Goal: Information Seeking & Learning: Learn about a topic

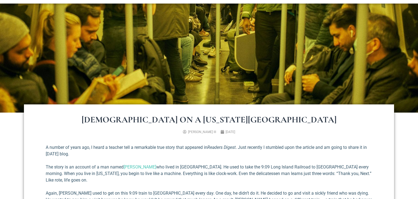
scroll to position [106, 0]
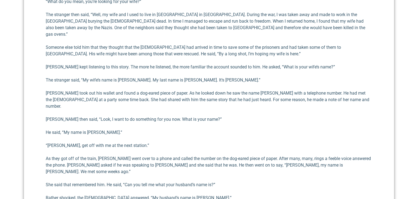
scroll to position [342, 0]
click at [35, 159] on div "[DEMOGRAPHIC_DATA] on a [US_STATE][GEOGRAPHIC_DATA] [PERSON_NAME] III [DATE] A …" at bounding box center [209, 135] width 370 height 550
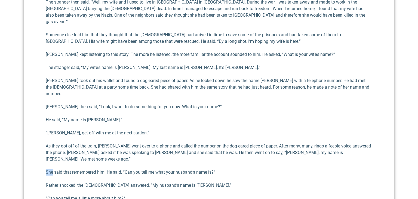
scroll to position [352, 0]
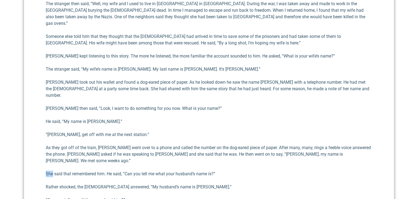
click at [35, 159] on div "[DEMOGRAPHIC_DATA] on a [US_STATE][GEOGRAPHIC_DATA] [PERSON_NAME] III [DATE] A …" at bounding box center [209, 125] width 370 height 550
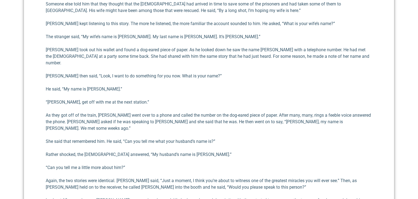
scroll to position [380, 0]
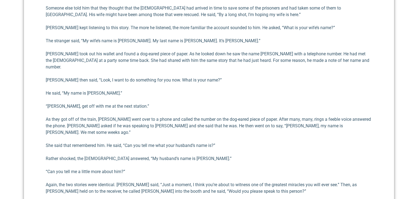
click at [35, 159] on div "[DEMOGRAPHIC_DATA] on a [US_STATE][GEOGRAPHIC_DATA] [PERSON_NAME] III [DATE] A …" at bounding box center [209, 97] width 370 height 550
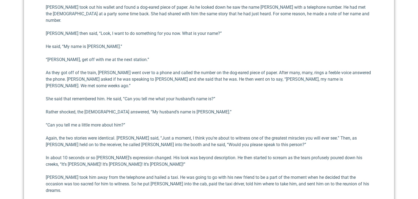
scroll to position [428, 0]
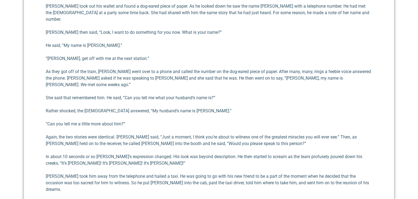
click at [35, 160] on div "[DEMOGRAPHIC_DATA] on a [US_STATE][GEOGRAPHIC_DATA] [PERSON_NAME] III [DATE] A …" at bounding box center [209, 49] width 370 height 550
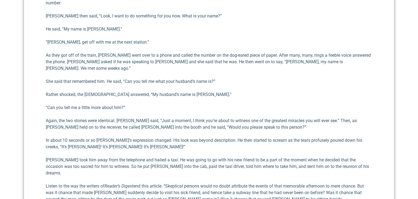
scroll to position [446, 0]
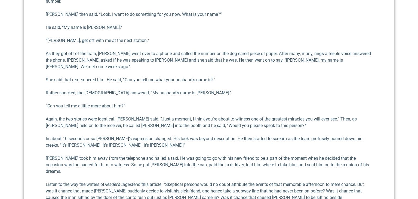
click at [36, 160] on div "[DEMOGRAPHIC_DATA] on a [US_STATE][GEOGRAPHIC_DATA] [PERSON_NAME] III [DATE] A …" at bounding box center [209, 31] width 370 height 550
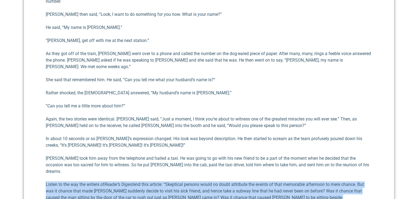
click at [36, 160] on div "[DEMOGRAPHIC_DATA] on a [US_STATE][GEOGRAPHIC_DATA] [PERSON_NAME] III [DATE] A …" at bounding box center [209, 31] width 370 height 550
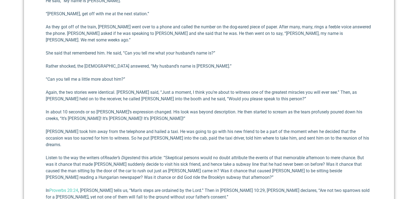
scroll to position [474, 0]
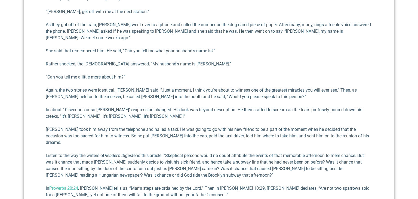
click at [36, 160] on div "[DEMOGRAPHIC_DATA] on a [US_STATE][GEOGRAPHIC_DATA] [PERSON_NAME] III [DATE] A …" at bounding box center [209, 2] width 370 height 550
click at [35, 160] on div "[DEMOGRAPHIC_DATA] on a [US_STATE][GEOGRAPHIC_DATA] [PERSON_NAME] III [DATE] A …" at bounding box center [209, 2] width 370 height 550
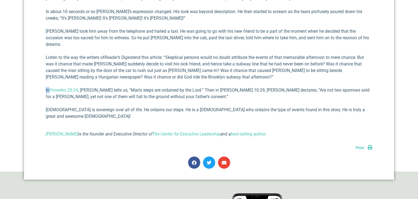
scroll to position [552, 0]
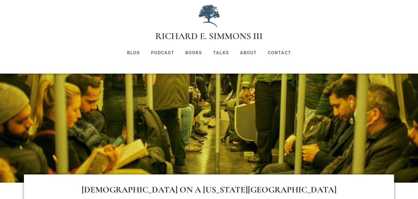
scroll to position [0, 0]
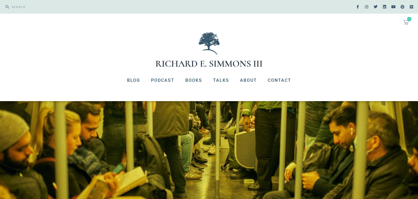
click at [35, 161] on img at bounding box center [209, 155] width 418 height 109
